Goal: Task Accomplishment & Management: Manage account settings

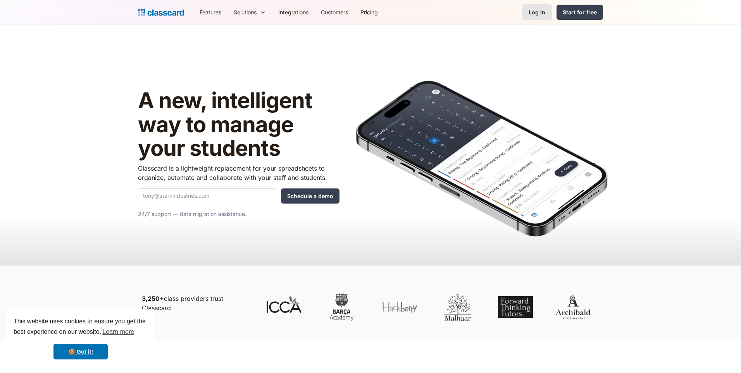
click at [527, 10] on link "Log in" at bounding box center [537, 12] width 30 height 16
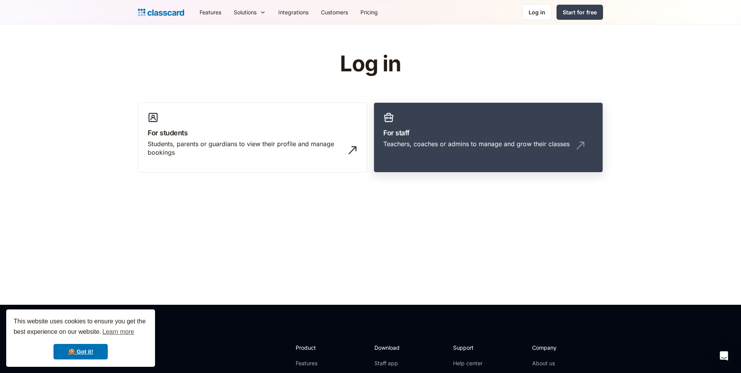
click at [460, 127] on h3 "For staff" at bounding box center [488, 132] width 210 height 10
